Goal: Information Seeking & Learning: Learn about a topic

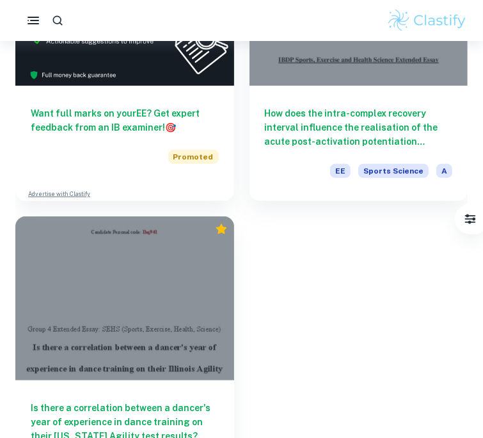
scroll to position [506, 0]
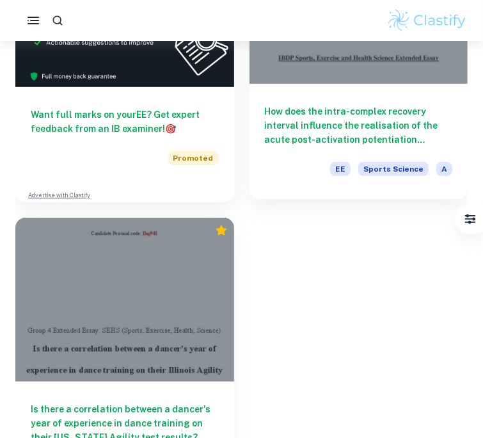
click at [310, 131] on h6 "How does the intra-complex recovery interval influence the realisation of the a…" at bounding box center [359, 125] width 188 height 42
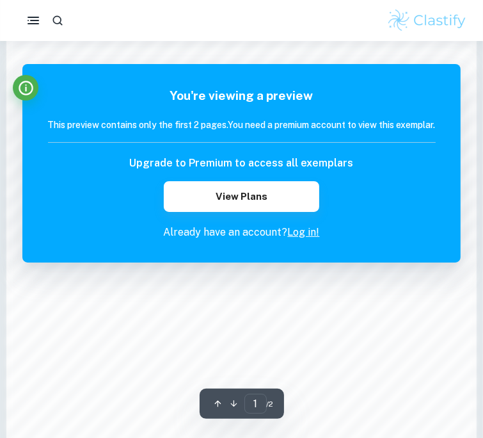
scroll to position [1040, 0]
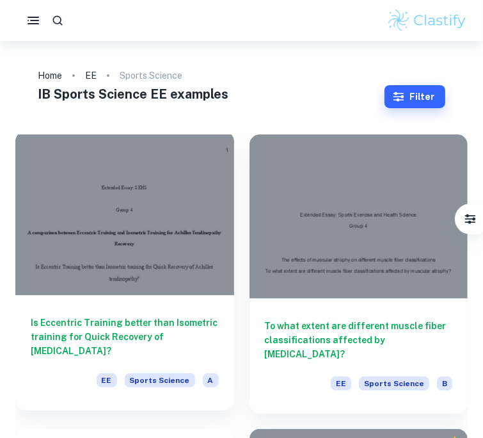
click at [44, 206] on div at bounding box center [124, 213] width 219 height 164
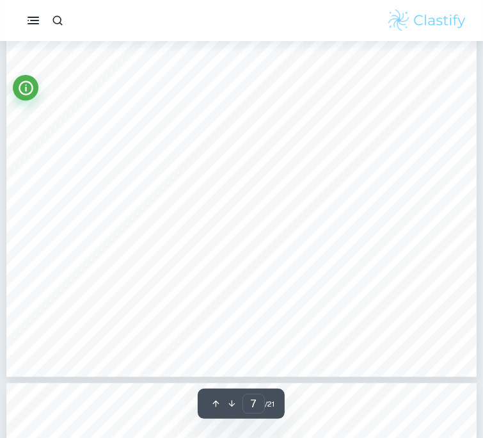
scroll to position [4132, 0]
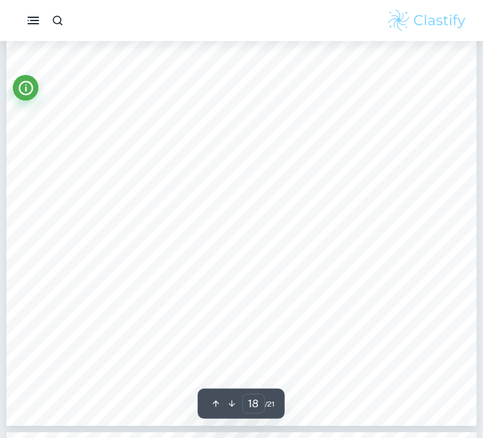
type input "19"
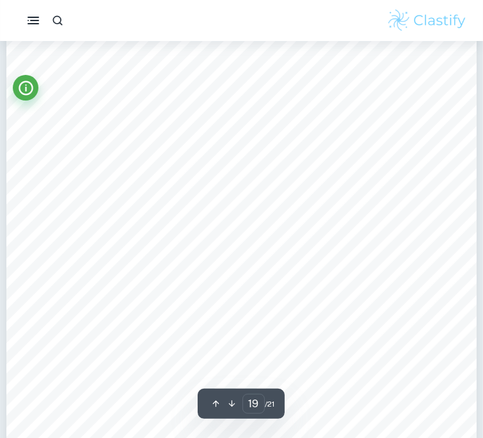
scroll to position [11600, 0]
